Goal: Find specific page/section: Find specific page/section

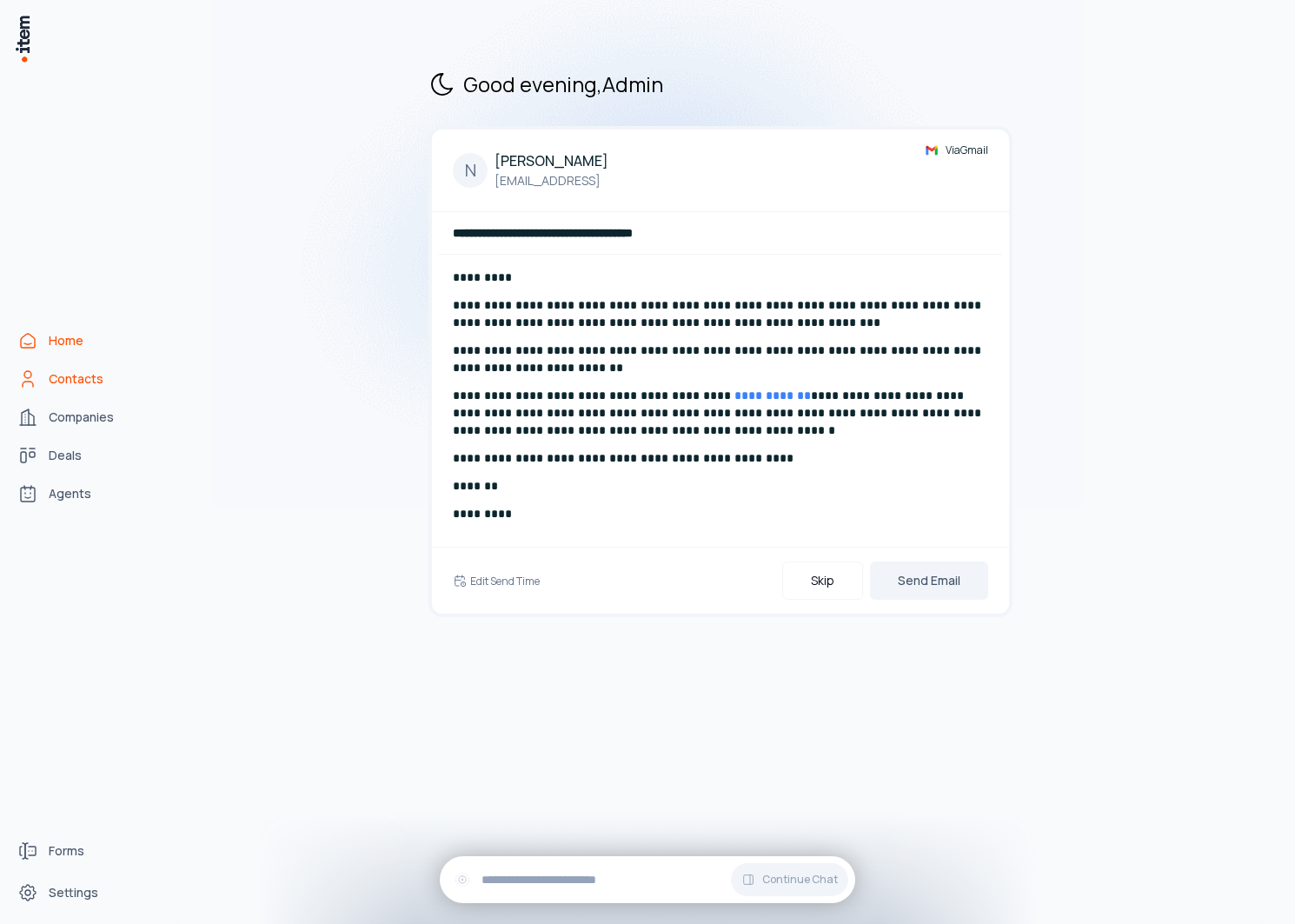
click at [83, 383] on span "Contacts" at bounding box center [76, 379] width 54 height 18
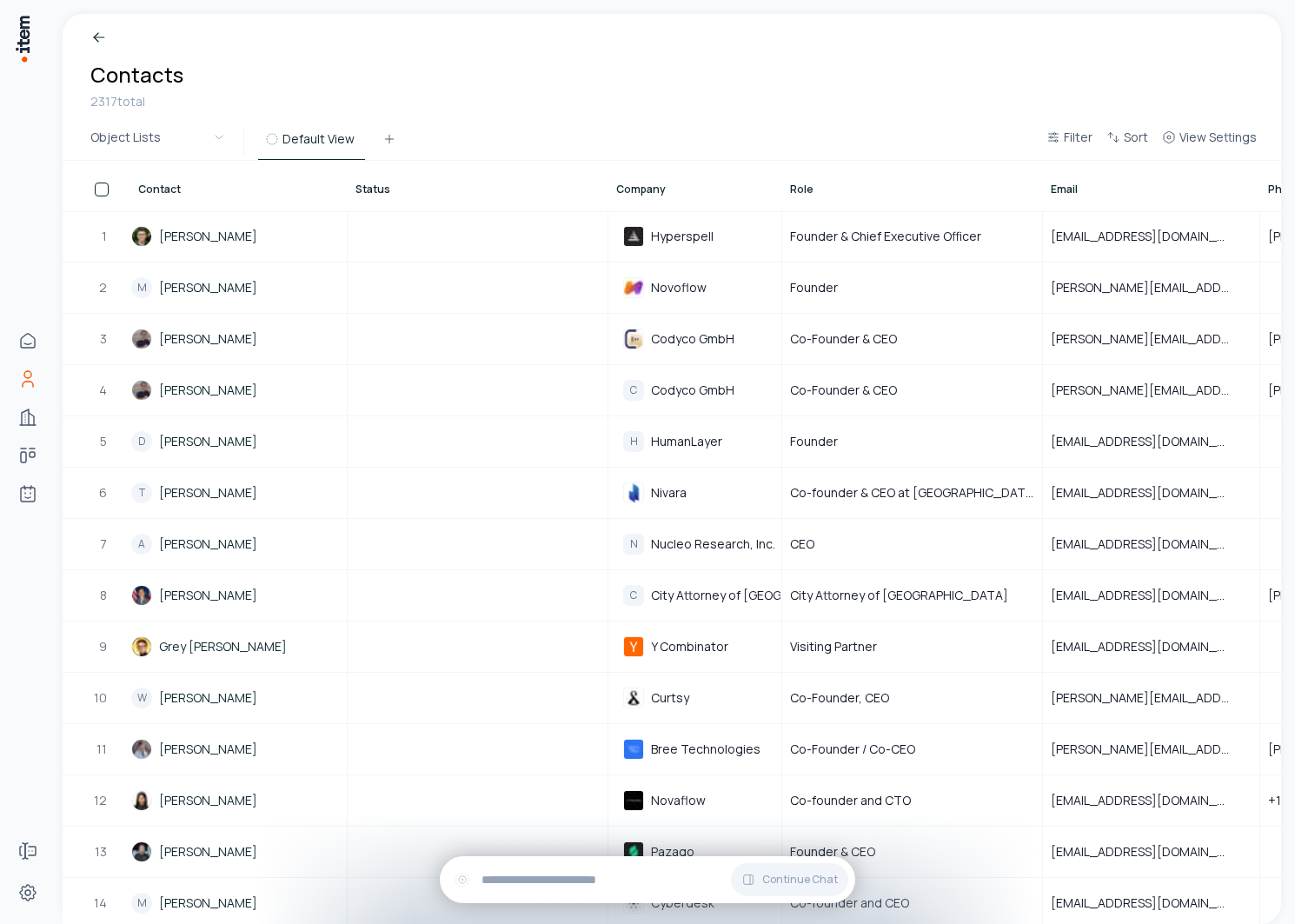
click at [159, 192] on span "Contact" at bounding box center [159, 189] width 42 height 14
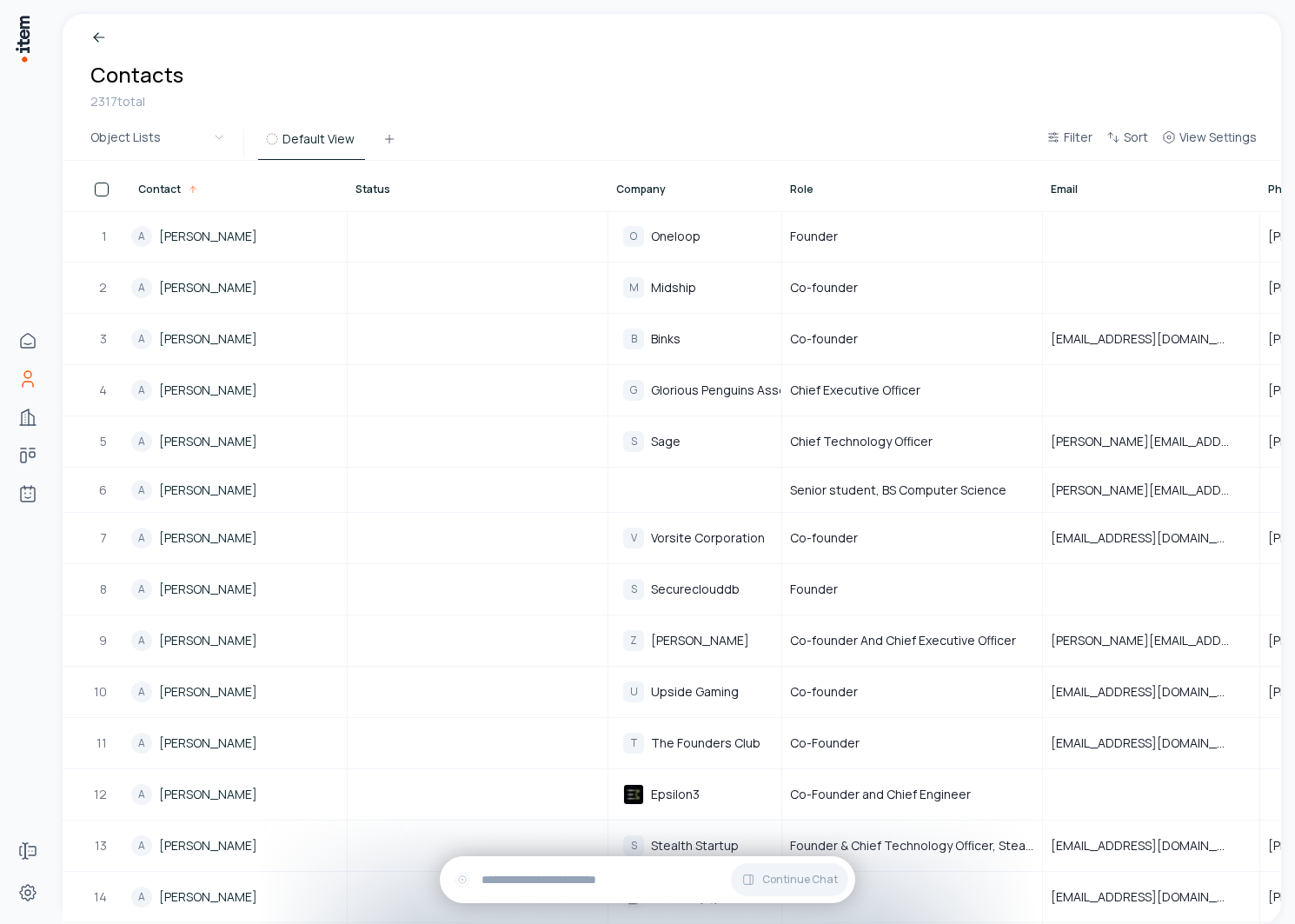
click at [661, 186] on span "Company" at bounding box center [641, 189] width 50 height 14
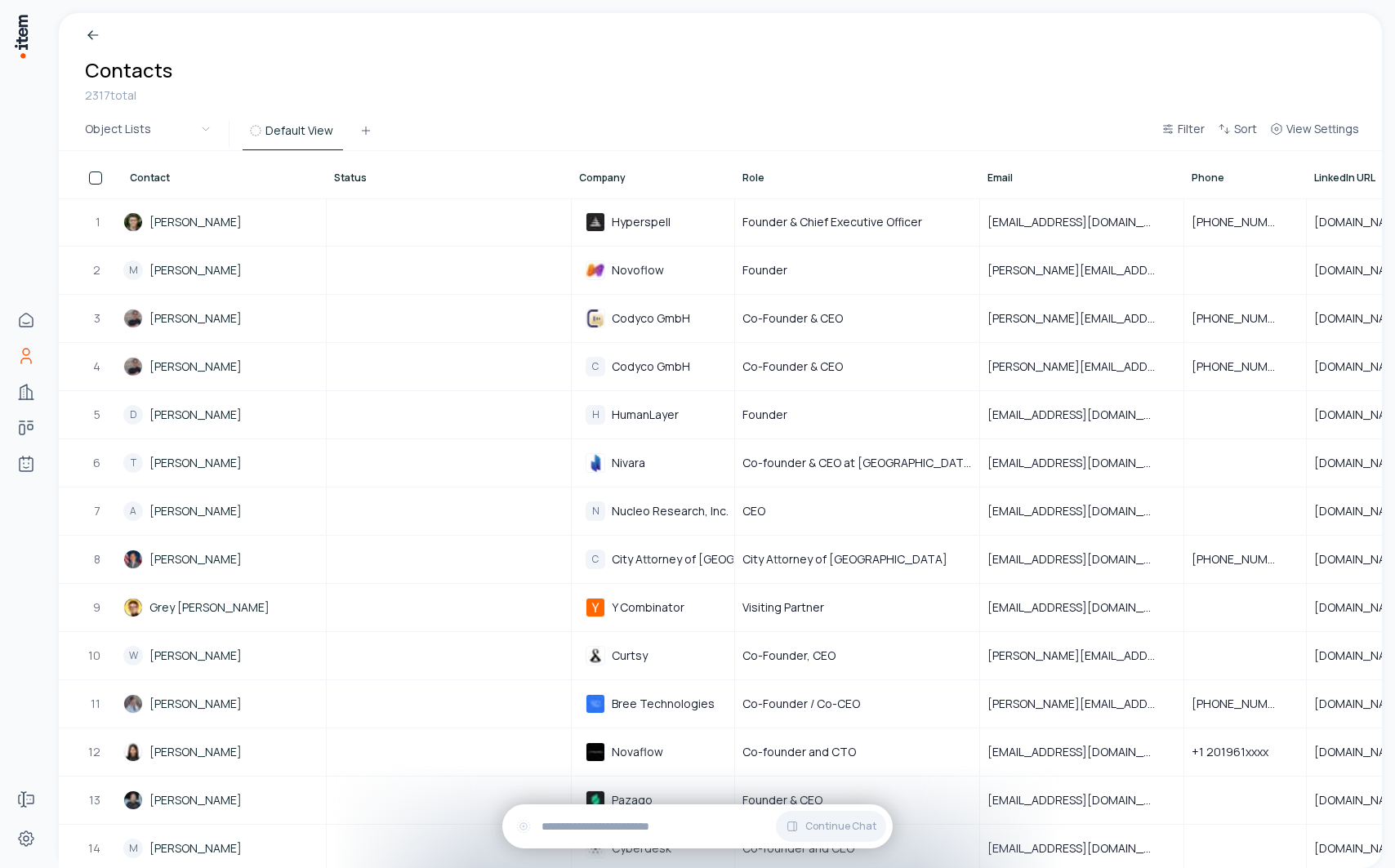
click at [593, 178] on span "Company" at bounding box center [602, 177] width 47 height 13
